Goal: Find specific page/section: Find specific page/section

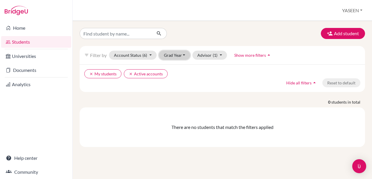
click at [187, 55] on button "Grad Year" at bounding box center [174, 55] width 31 height 9
click at [177, 75] on span "2026" at bounding box center [171, 76] width 10 height 7
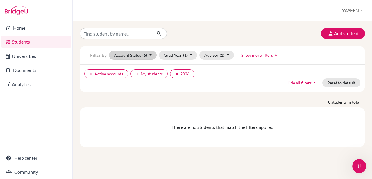
click at [151, 49] on div "filter_list Filter by Account Status (6) Active accounts done Archived accounts…" at bounding box center [222, 55] width 285 height 18
click at [150, 56] on button "Account Status (6)" at bounding box center [133, 55] width 48 height 9
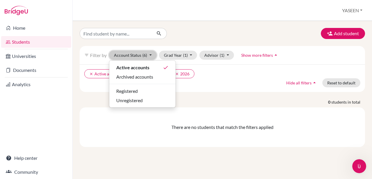
click at [150, 55] on button "Account Status (6)" at bounding box center [133, 55] width 48 height 9
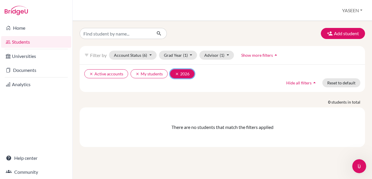
click at [177, 73] on icon "clear" at bounding box center [177, 74] width 4 height 4
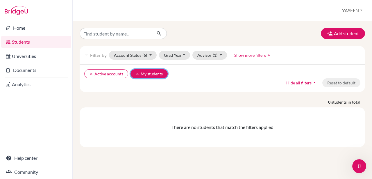
click at [137, 74] on icon "clear" at bounding box center [137, 74] width 4 height 4
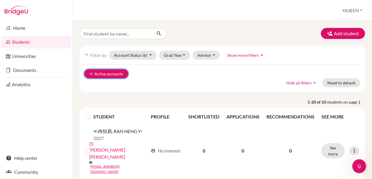
click at [91, 74] on icon "clear" at bounding box center [91, 74] width 4 height 4
